Goal: Task Accomplishment & Management: Complete application form

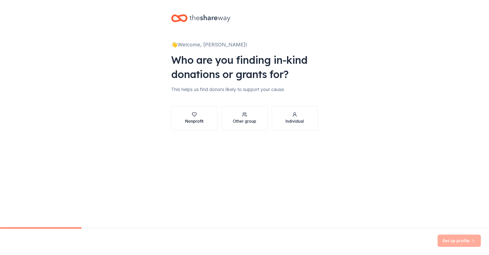
click at [186, 118] on div "Nonprofit" at bounding box center [194, 121] width 18 height 6
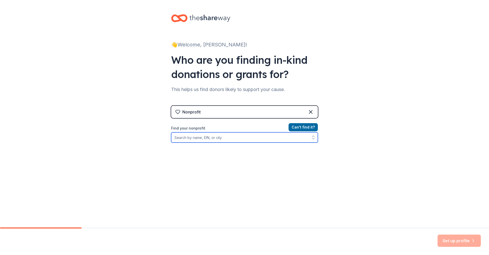
click at [228, 138] on input "Find your nonprofit" at bounding box center [244, 137] width 147 height 10
type input "Birmingham City Schools"
click at [224, 139] on input "Birmingham City Schools" at bounding box center [244, 137] width 147 height 10
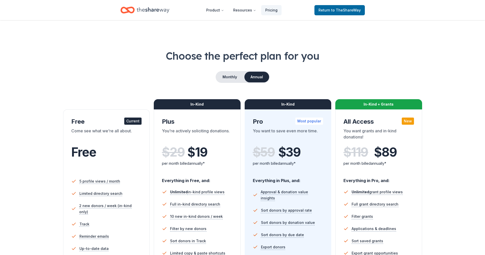
scroll to position [133, 0]
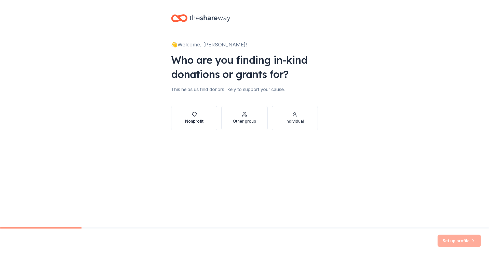
click at [194, 117] on div "Nonprofit" at bounding box center [194, 118] width 18 height 12
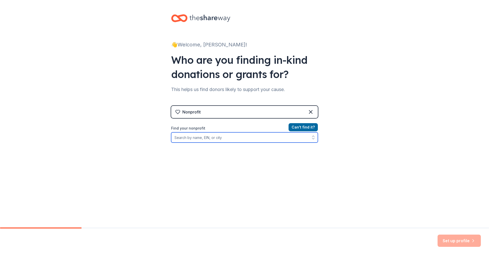
click at [209, 137] on input "Find your nonprofit" at bounding box center [244, 137] width 147 height 10
type input "[US_EMPLOYER_IDENTIFICATION_NUMBER]"
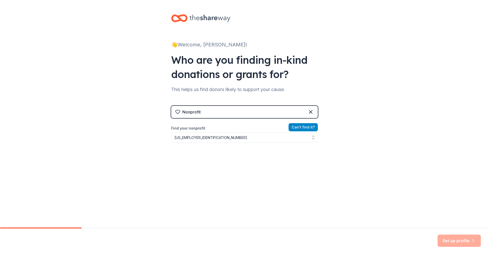
click at [300, 127] on button "Can ' t find it?" at bounding box center [303, 127] width 29 height 8
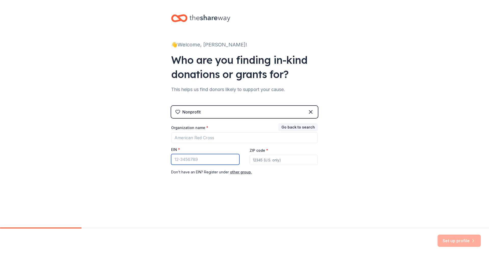
click at [194, 159] on input "EIN *" at bounding box center [205, 159] width 68 height 11
type input "[US_EMPLOYER_IDENTIFICATION_NUMBER]"
type input "35208"
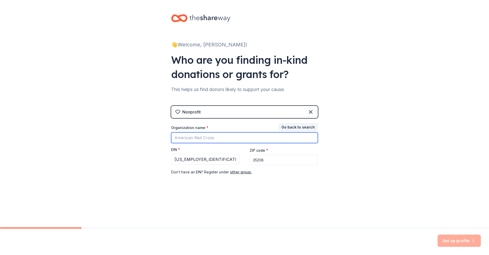
click at [194, 137] on input "Organization name *" at bounding box center [244, 137] width 147 height 11
type input "[GEOGRAPHIC_DATA]"
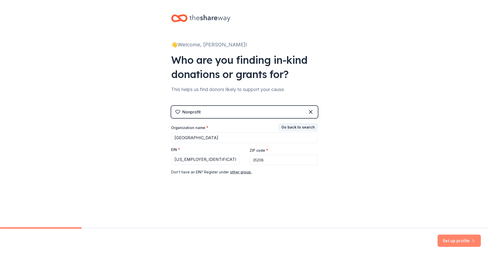
click at [456, 239] on button "Set up profile" at bounding box center [459, 240] width 43 height 12
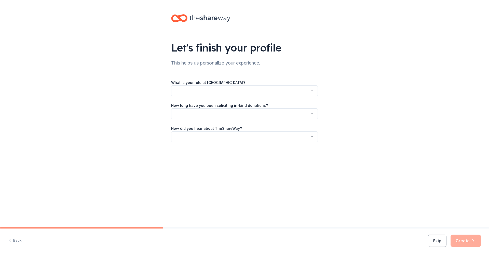
click at [312, 91] on icon "button" at bounding box center [312, 90] width 5 height 5
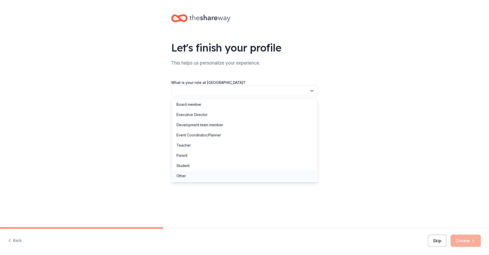
click at [258, 175] on div "Other" at bounding box center [245, 176] width 144 height 10
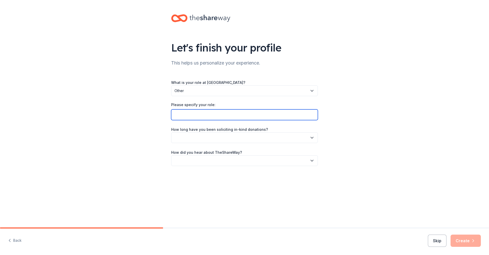
click at [275, 116] on input "Please specify your role:" at bounding box center [244, 114] width 147 height 11
type input "Community Schools Coordinator"
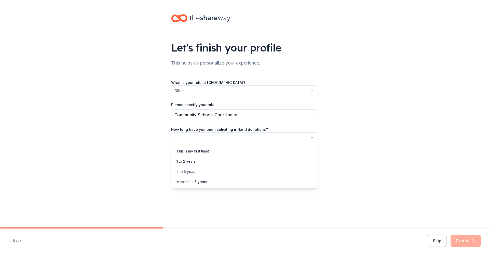
click at [312, 138] on icon "button" at bounding box center [312, 137] width 5 height 5
click at [267, 170] on div "2 to 5 years" at bounding box center [245, 171] width 144 height 10
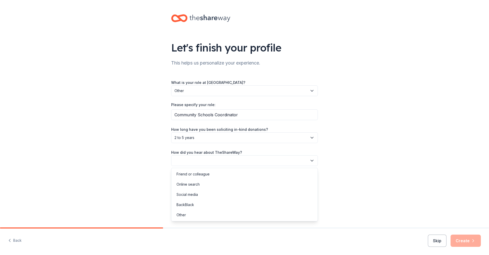
click at [311, 160] on icon "button" at bounding box center [312, 160] width 5 height 5
click at [265, 176] on div "Friend or colleague" at bounding box center [245, 174] width 144 height 10
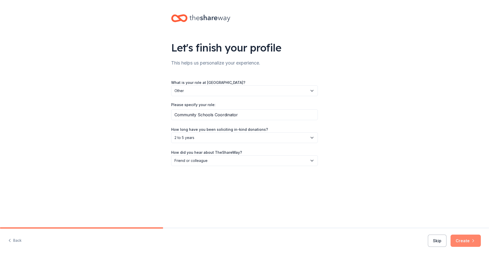
click at [468, 241] on button "Create" at bounding box center [466, 240] width 30 height 12
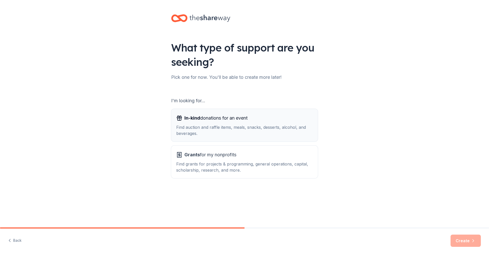
click at [253, 123] on div "In-kind donations for an event Find auction and raffle items, meals, snacks, de…" at bounding box center [244, 125] width 137 height 22
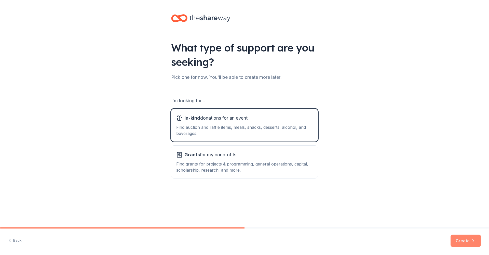
click at [460, 241] on button "Create" at bounding box center [466, 240] width 30 height 12
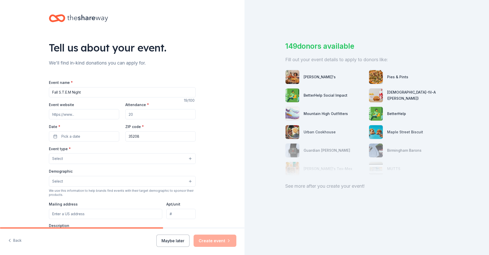
type input "Fall S.T.E.M Night"
click at [139, 115] on input "Attendance *" at bounding box center [160, 114] width 70 height 10
type input "100"
click at [55, 137] on button "Pick a date" at bounding box center [84, 136] width 70 height 10
click at [111, 150] on button "Go to next month" at bounding box center [109, 149] width 7 height 7
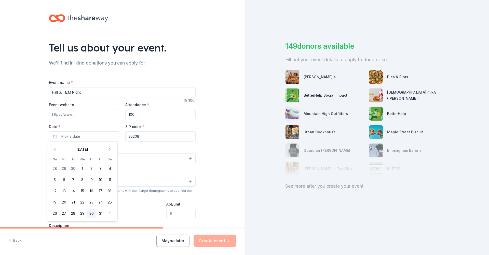
click at [93, 214] on button "30" at bounding box center [91, 213] width 9 height 9
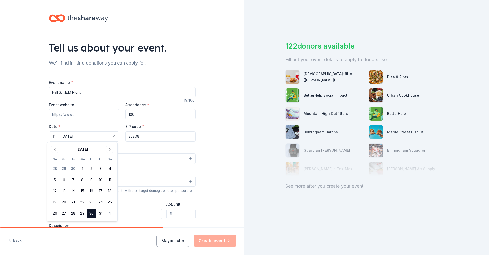
click at [152, 149] on div "Event type * Select" at bounding box center [122, 155] width 147 height 19
click at [65, 158] on button "Select" at bounding box center [122, 158] width 147 height 11
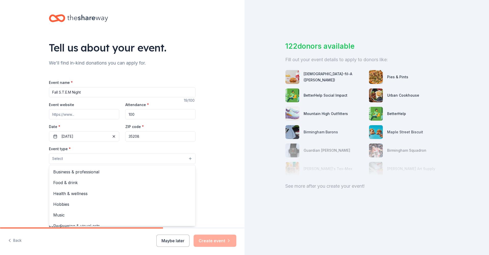
scroll to position [16, 0]
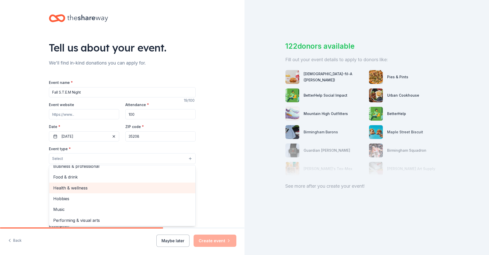
click at [117, 187] on span "Health & wellness" at bounding box center [122, 187] width 138 height 7
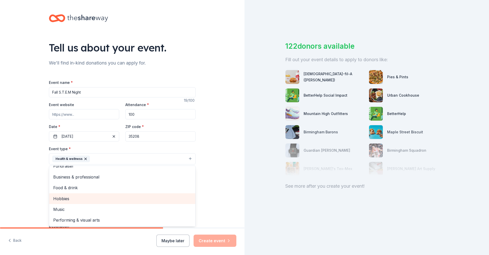
scroll to position [6, 0]
click at [217, 197] on div "Tell us about your event. We'll find in-kind donations you can apply for. Event…" at bounding box center [122, 170] width 245 height 340
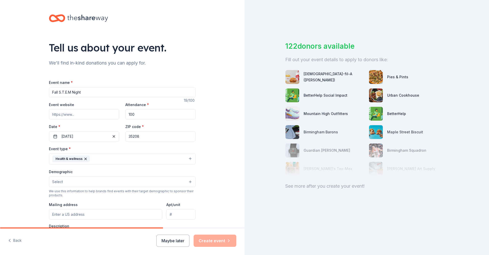
click at [157, 181] on button "Select" at bounding box center [122, 181] width 147 height 11
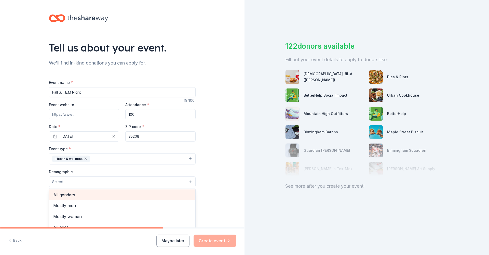
click at [142, 194] on span "All genders" at bounding box center [122, 194] width 138 height 7
click at [207, 201] on div "Tell us about your event. We'll find in-kind donations you can apply for. Event…" at bounding box center [122, 170] width 245 height 340
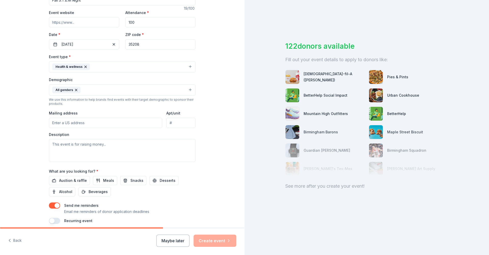
scroll to position [95, 0]
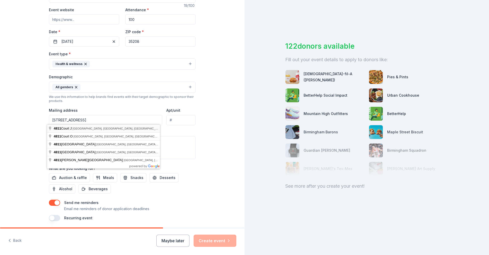
type input "4811 Court J, Birmingham, AL, 35208"
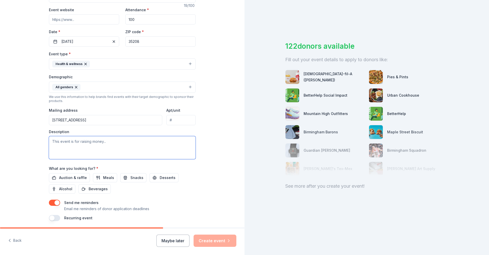
click at [52, 141] on textarea at bounding box center [122, 147] width 147 height 23
type textarea "No"
click at [98, 176] on button "Meals" at bounding box center [105, 177] width 24 height 9
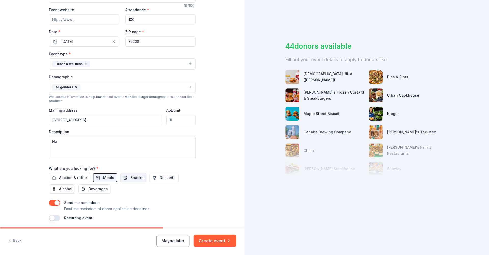
click at [131, 177] on span "Snacks" at bounding box center [136, 178] width 13 height 6
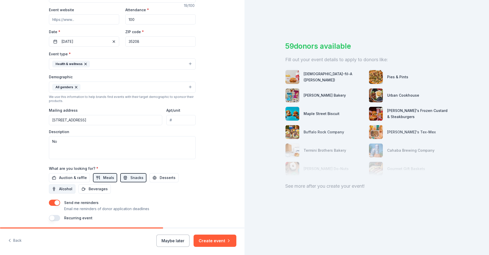
click at [65, 186] on span "Alcohol" at bounding box center [65, 189] width 13 height 6
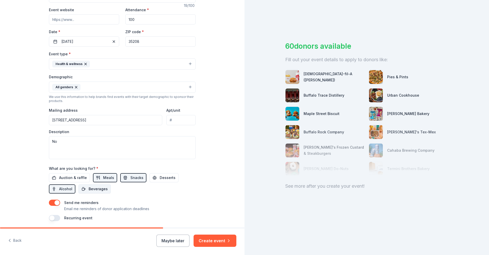
click at [92, 187] on span "Beverages" at bounding box center [98, 189] width 19 height 6
click at [160, 177] on span "Desserts" at bounding box center [168, 178] width 16 height 6
click at [66, 176] on span "Auction & raffle" at bounding box center [73, 178] width 28 height 6
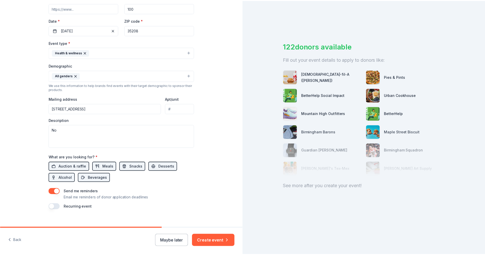
scroll to position [112, 0]
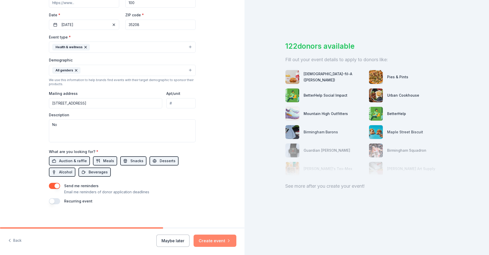
click at [220, 242] on button "Create event" at bounding box center [215, 240] width 43 height 12
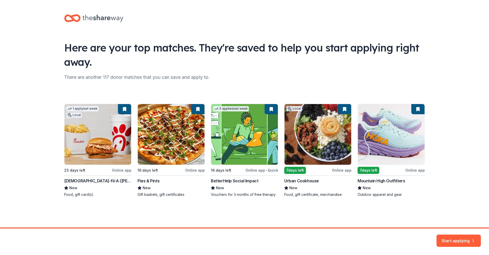
click at [460, 238] on button "Start applying" at bounding box center [459, 237] width 44 height 12
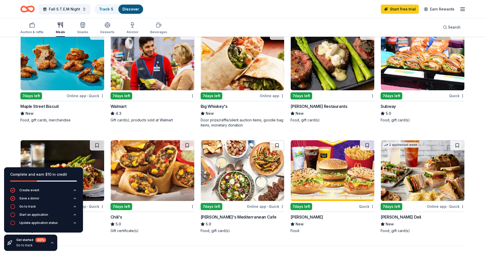
scroll to position [277, 0]
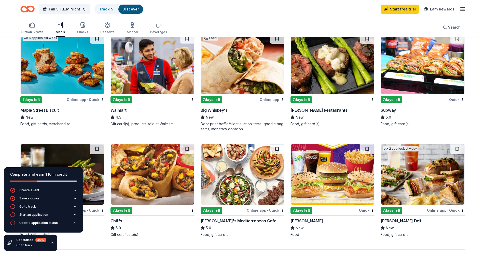
click at [415, 87] on img at bounding box center [423, 63] width 84 height 61
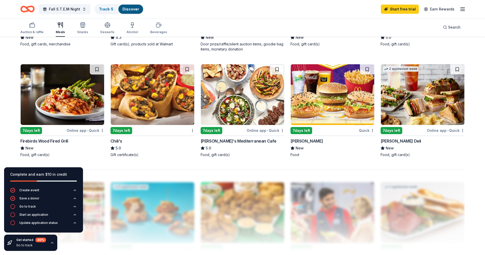
scroll to position [357, 0]
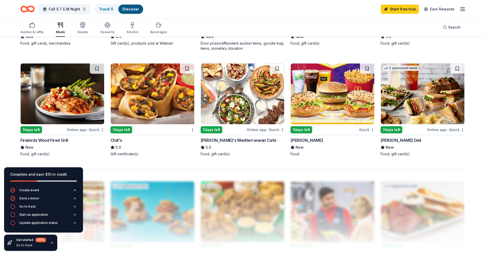
click at [302, 129] on div "7 days left" at bounding box center [302, 129] width 22 height 7
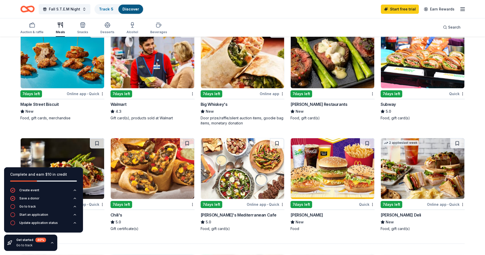
scroll to position [280, 0]
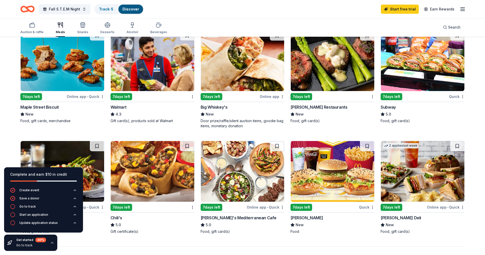
click at [215, 96] on div "7 days left" at bounding box center [212, 96] width 22 height 7
click at [47, 84] on img at bounding box center [63, 60] width 84 height 61
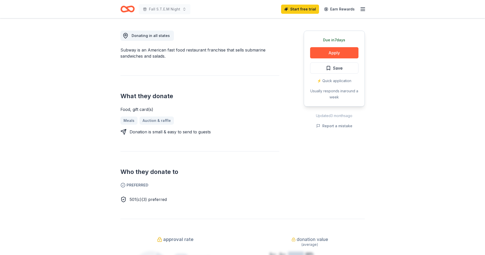
scroll to position [138, 0]
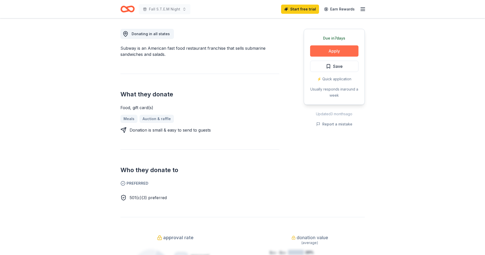
click at [332, 52] on button "Apply" at bounding box center [334, 50] width 48 height 11
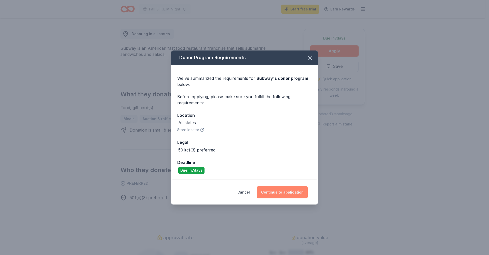
click at [287, 191] on button "Continue to application" at bounding box center [282, 192] width 51 height 12
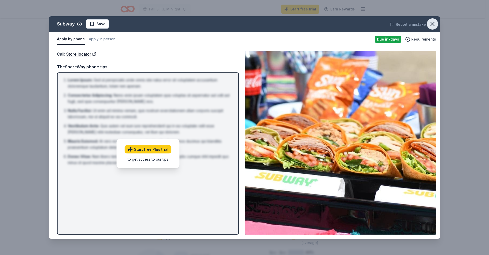
click at [430, 25] on icon "button" at bounding box center [432, 23] width 7 height 7
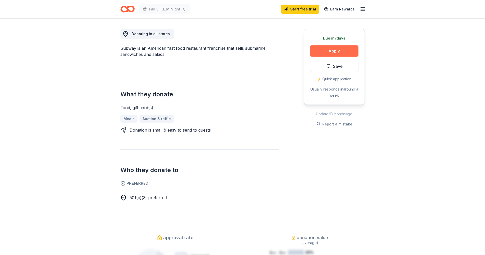
click at [343, 51] on button "Apply" at bounding box center [334, 50] width 48 height 11
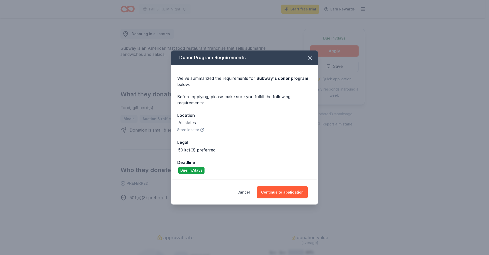
click at [202, 130] on icon "button" at bounding box center [202, 130] width 4 height 4
click at [279, 192] on button "Continue to application" at bounding box center [282, 192] width 51 height 12
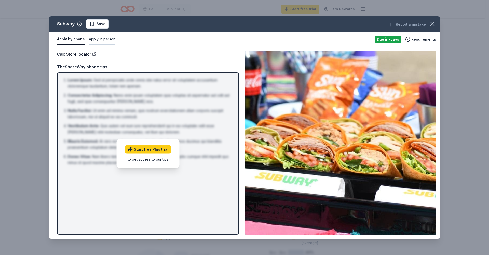
click at [100, 39] on button "Apply in person" at bounding box center [102, 39] width 27 height 11
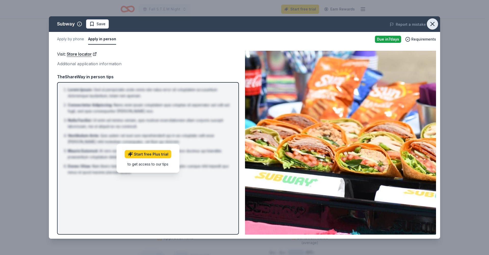
click at [433, 24] on icon "button" at bounding box center [432, 23] width 7 height 7
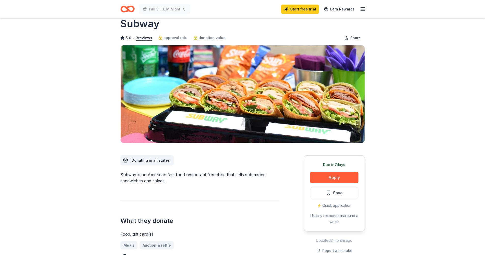
scroll to position [0, 0]
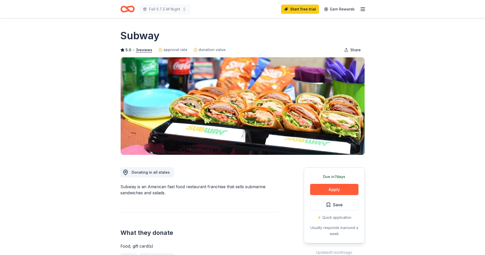
click at [362, 10] on icon "button" at bounding box center [363, 9] width 6 height 6
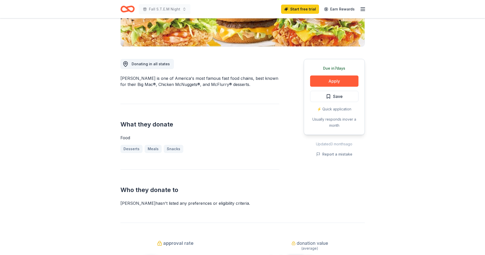
scroll to position [110, 0]
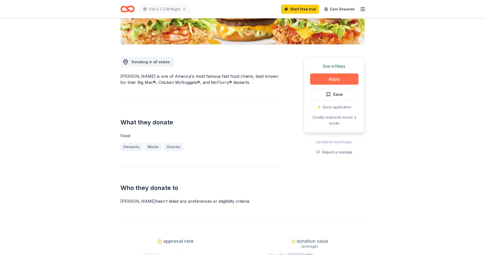
click at [330, 81] on button "Apply" at bounding box center [334, 78] width 48 height 11
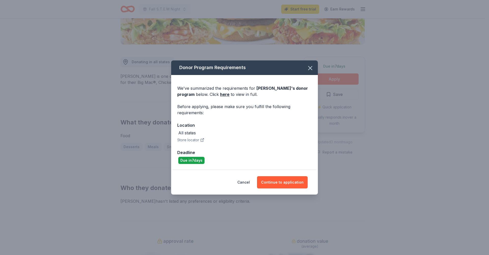
click at [201, 140] on icon "button" at bounding box center [202, 140] width 4 height 4
click at [291, 183] on button "Continue to application" at bounding box center [282, 182] width 51 height 12
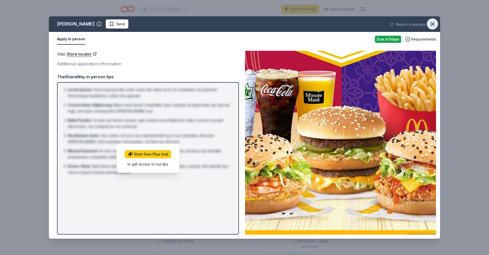
click at [433, 23] on icon "button" at bounding box center [433, 24] width 4 height 4
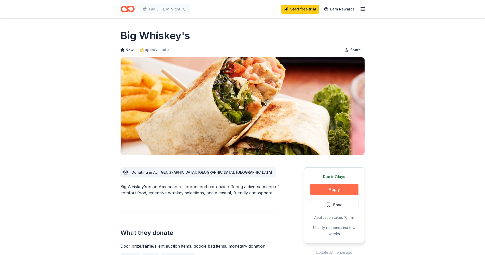
click at [325, 189] on button "Apply" at bounding box center [334, 189] width 48 height 11
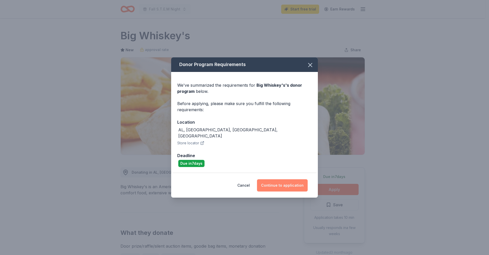
click at [291, 182] on button "Continue to application" at bounding box center [282, 185] width 51 height 12
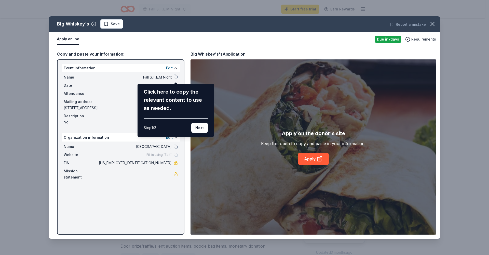
click at [310, 159] on div "Big Whiskey's Save Report a mistake Apply online Due [DATE] Requirements Copy a…" at bounding box center [244, 127] width 391 height 222
click at [312, 159] on div "Big Whiskey's Save Report a mistake Apply online Due [DATE] Requirements Copy a…" at bounding box center [244, 127] width 391 height 222
click at [310, 158] on div "Big Whiskey's Save Report a mistake Apply online Due [DATE] Requirements Copy a…" at bounding box center [244, 127] width 391 height 222
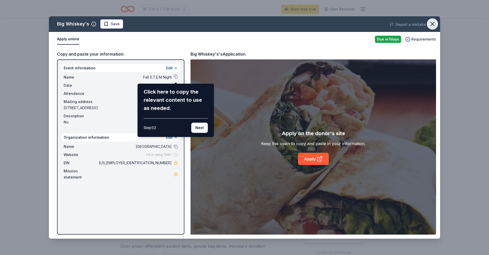
click at [433, 24] on icon "button" at bounding box center [432, 23] width 7 height 7
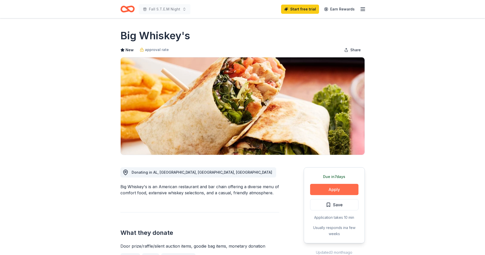
click at [326, 191] on button "Apply" at bounding box center [334, 189] width 48 height 11
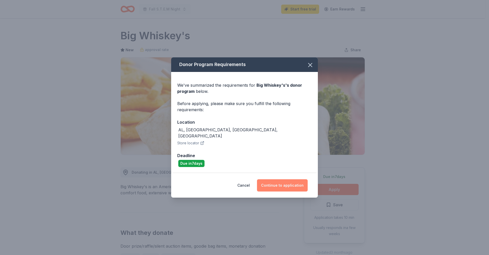
click at [281, 183] on button "Continue to application" at bounding box center [282, 185] width 51 height 12
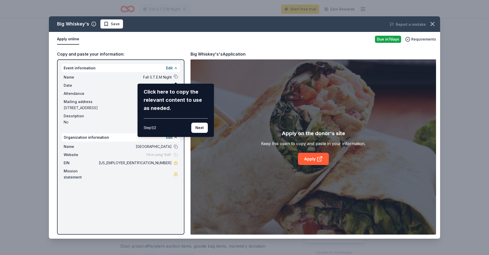
click at [110, 99] on div "Big Whiskey's Save Report a mistake Apply online Due in 7 days Requirements Cop…" at bounding box center [244, 127] width 391 height 222
click at [175, 77] on div "Big Whiskey's Save Report a mistake Apply online Due in 7 days Requirements Cop…" at bounding box center [244, 127] width 391 height 222
click at [160, 77] on div "Big Whiskey's Save Report a mistake Apply online Due in 7 days Requirements Cop…" at bounding box center [244, 127] width 391 height 222
click at [171, 68] on div "Big Whiskey's Save Report a mistake Apply online Due in 7 days Requirements Cop…" at bounding box center [244, 127] width 391 height 222
click at [63, 40] on div "Big Whiskey's Save Report a mistake Apply online Due in 7 days Requirements Cop…" at bounding box center [244, 127] width 391 height 222
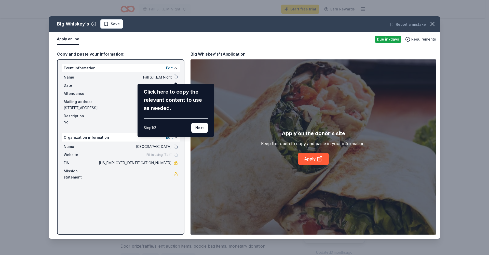
click at [312, 159] on div "Big Whiskey's Save Report a mistake Apply online Due in 7 days Requirements Cop…" at bounding box center [244, 127] width 391 height 222
click at [435, 24] on icon "button" at bounding box center [432, 23] width 7 height 7
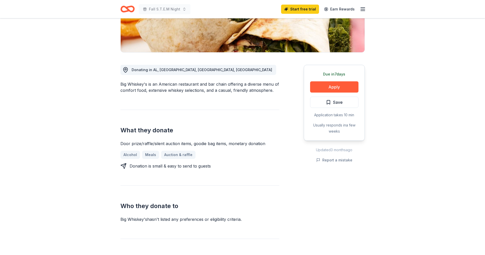
scroll to position [105, 0]
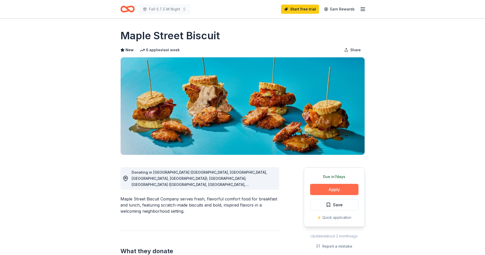
click at [325, 189] on button "Apply" at bounding box center [334, 189] width 48 height 11
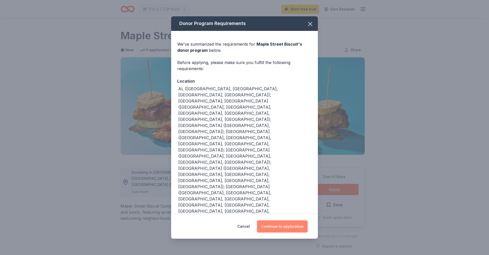
click at [293, 220] on button "Continue to application" at bounding box center [282, 226] width 51 height 12
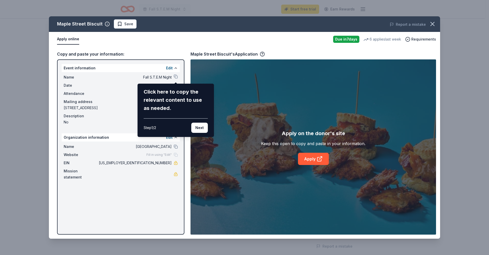
click at [309, 156] on div "Maple Street Biscuit Save Report a mistake Apply online Due in 7 days 6 applies…" at bounding box center [244, 127] width 391 height 222
click at [433, 22] on icon "button" at bounding box center [432, 23] width 7 height 7
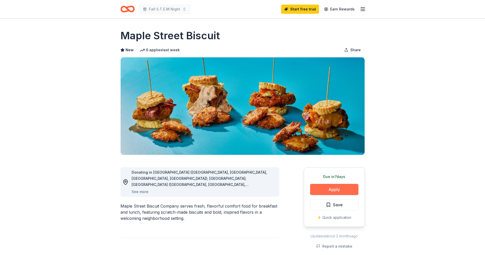
click at [333, 191] on button "Apply" at bounding box center [334, 189] width 48 height 11
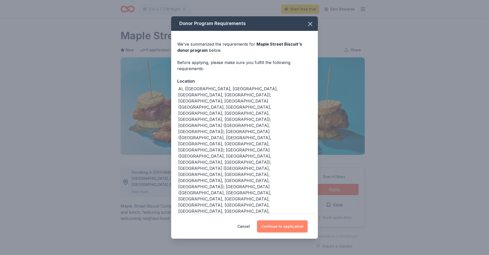
click at [284, 220] on button "Continue to application" at bounding box center [282, 226] width 51 height 12
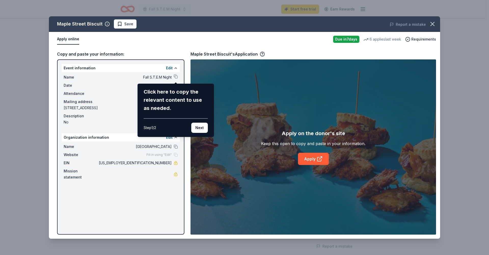
click at [61, 40] on div "Maple Street Biscuit Save Report a mistake Apply online Due in 7 days 6 applies…" at bounding box center [244, 127] width 391 height 222
click at [435, 24] on icon "button" at bounding box center [432, 23] width 7 height 7
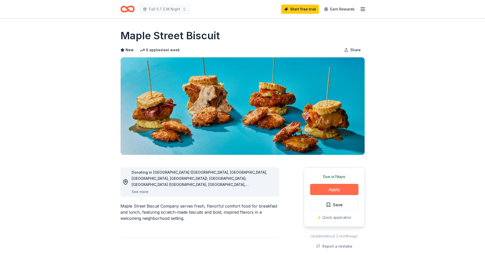
click at [345, 188] on button "Apply" at bounding box center [334, 189] width 48 height 11
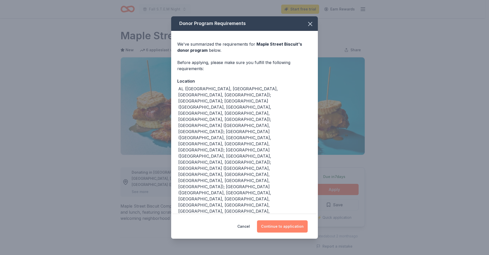
click at [276, 220] on button "Continue to application" at bounding box center [282, 226] width 51 height 12
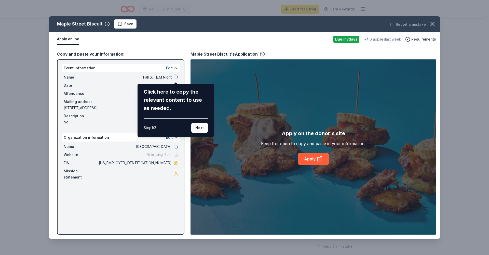
click at [316, 161] on div "Maple Street Biscuit Save Report a mistake Apply online Due in 7 days 6 applies…" at bounding box center [244, 127] width 391 height 222
click at [317, 162] on div "Maple Street Biscuit Save Report a mistake Apply online Due in 7 days 6 applies…" at bounding box center [244, 127] width 391 height 222
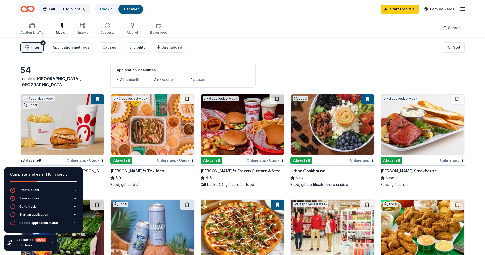
scroll to position [280, 0]
